Goal: Task Accomplishment & Management: Use online tool/utility

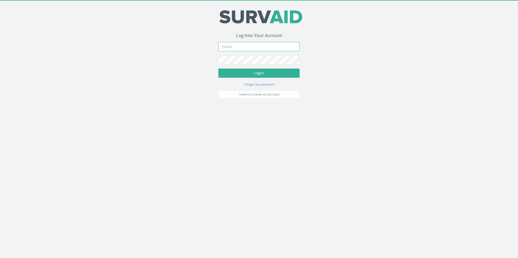
type input "[PERSON_NAME][EMAIL_ADDRESS][PERSON_NAME][DOMAIN_NAME]"
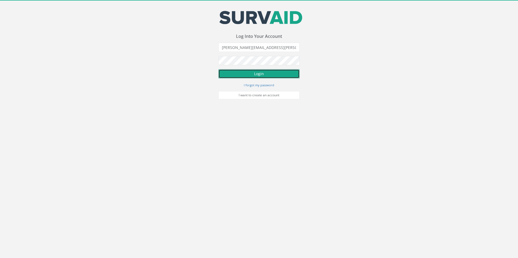
click at [237, 74] on button "Login" at bounding box center [258, 73] width 81 height 9
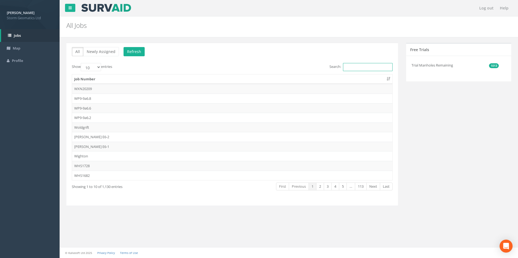
click at [345, 68] on input "Search:" at bounding box center [368, 67] width 50 height 8
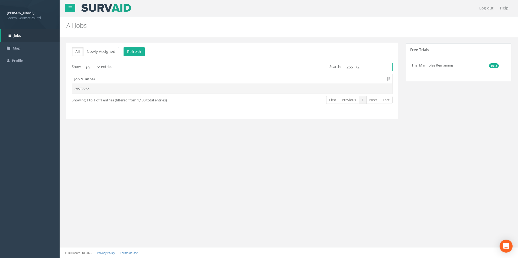
type input "25ST72"
click at [93, 92] on td "25ST7265" at bounding box center [232, 89] width 320 height 10
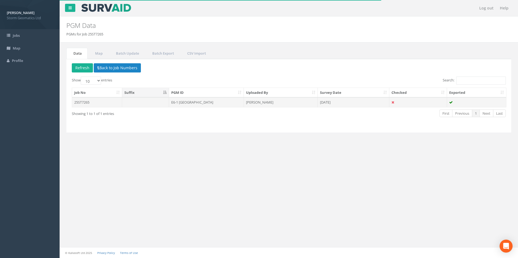
click at [98, 104] on td "25ST7265" at bounding box center [97, 102] width 50 height 10
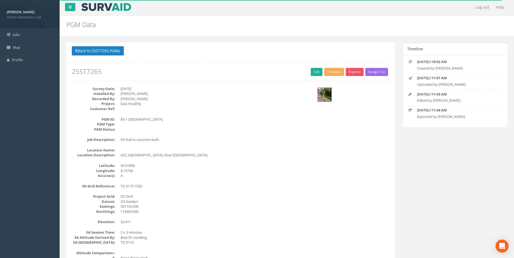
scroll to position [1, 0]
click at [331, 73] on button "Preview" at bounding box center [334, 72] width 20 height 8
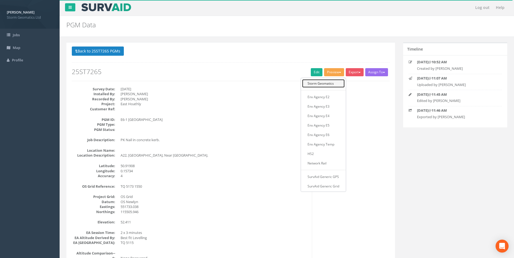
click at [317, 85] on link "Storm Geomatics" at bounding box center [323, 83] width 43 height 8
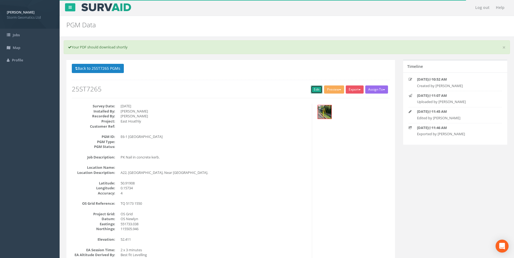
click at [312, 91] on link "Edit" at bounding box center [317, 90] width 12 height 8
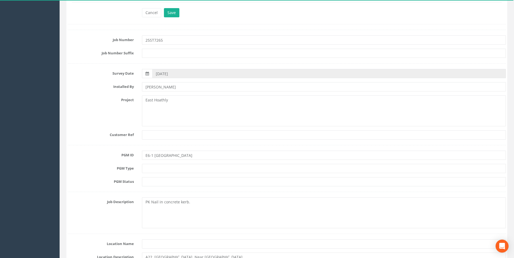
scroll to position [136, 0]
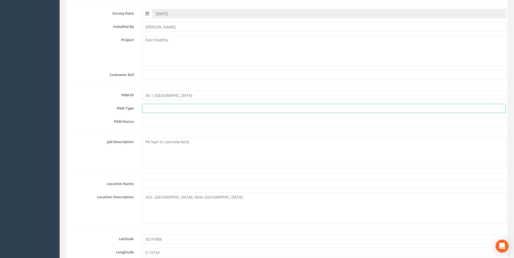
click at [148, 110] on input "text" at bounding box center [324, 108] width 364 height 9
type input "PK Nail"
click at [162, 123] on input "text" at bounding box center [324, 121] width 364 height 9
click at [161, 121] on input "text" at bounding box center [324, 121] width 364 height 9
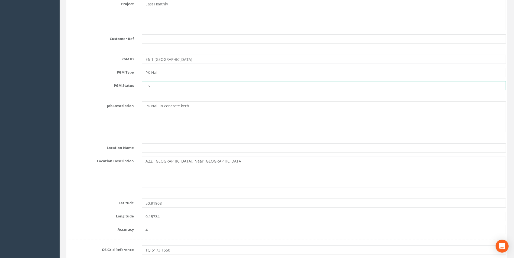
scroll to position [190, 0]
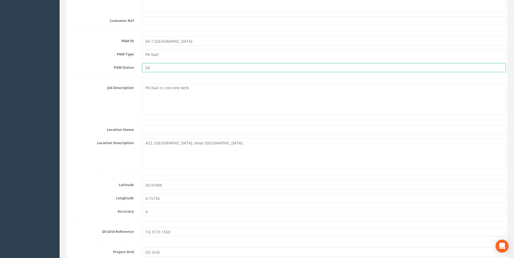
type input "E6"
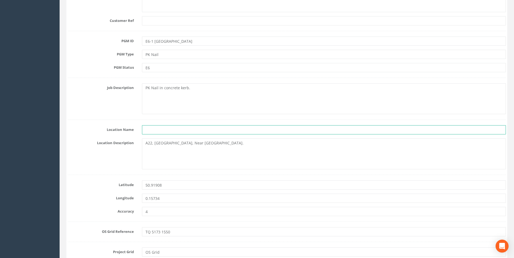
click at [169, 132] on input "text" at bounding box center [324, 129] width 364 height 9
click at [124, 164] on div "Location Description A22, [GEOGRAPHIC_DATA], [GEOGRAPHIC_DATA]." at bounding box center [287, 154] width 446 height 31
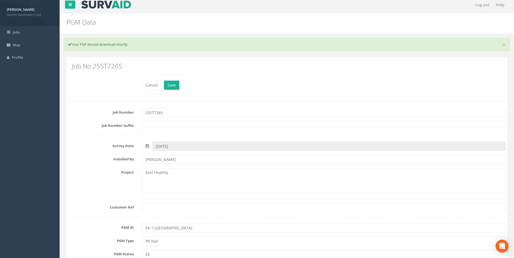
scroll to position [0, 0]
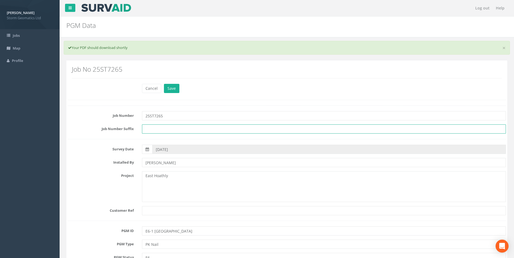
click at [149, 130] on input "text" at bounding box center [324, 129] width 364 height 9
click at [159, 128] on input "text" at bounding box center [324, 129] width 364 height 9
type input "EAH"
click at [157, 207] on input "text" at bounding box center [324, 210] width 364 height 9
click at [158, 211] on input "text" at bounding box center [324, 210] width 364 height 9
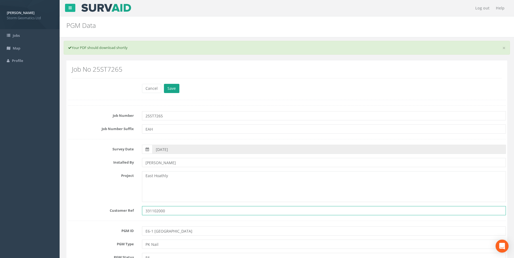
type input "331102000"
click at [171, 88] on button "Save" at bounding box center [171, 88] width 15 height 9
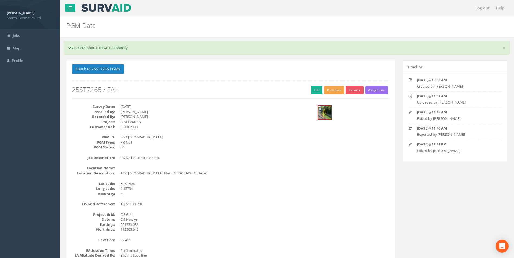
click at [324, 90] on button "Preview" at bounding box center [334, 90] width 20 height 8
click at [322, 102] on link "Storm Geomatics" at bounding box center [323, 101] width 43 height 8
click at [351, 92] on button "Export" at bounding box center [354, 90] width 18 height 8
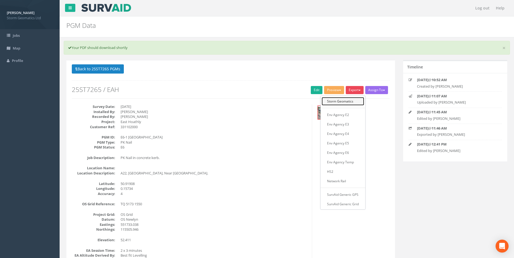
click at [338, 102] on link "Storm Geomatics" at bounding box center [342, 101] width 43 height 8
